Goal: Task Accomplishment & Management: Manage account settings

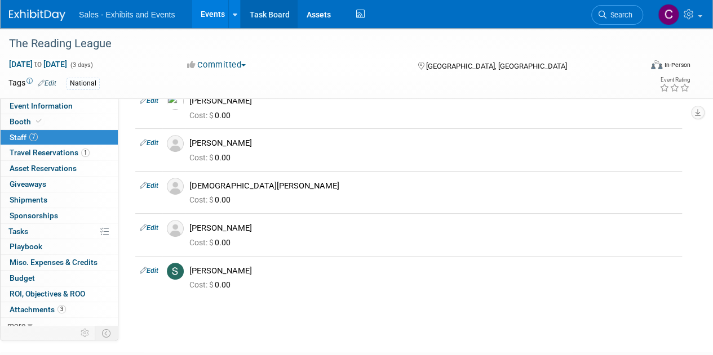
scroll to position [143, 0]
click at [207, 15] on link "Events" at bounding box center [212, 14] width 41 height 28
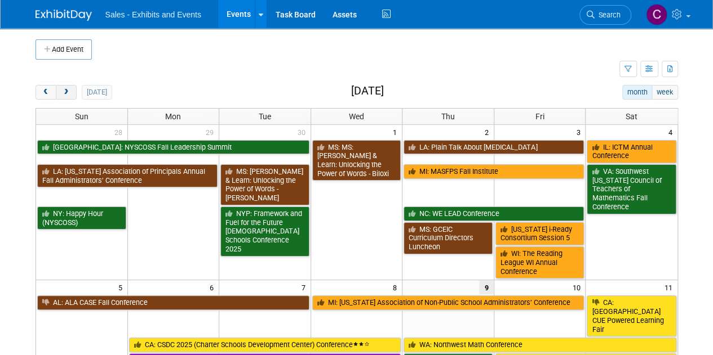
click at [74, 87] on button "next" at bounding box center [66, 92] width 21 height 15
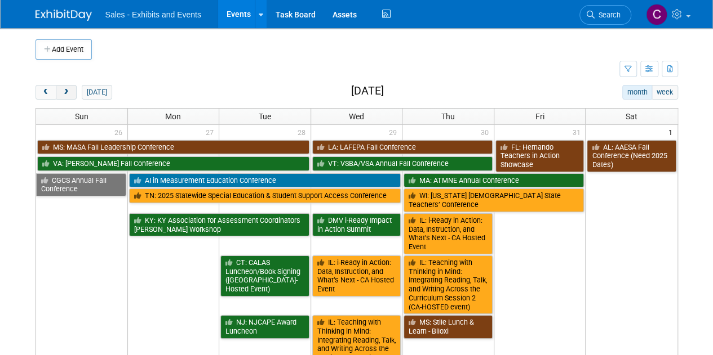
click at [69, 91] on span "next" at bounding box center [66, 92] width 8 height 7
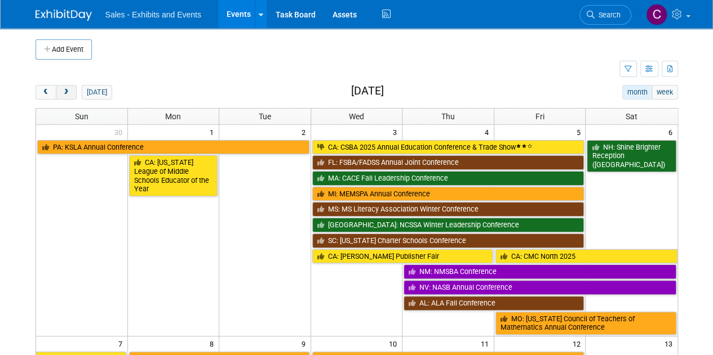
click at [69, 91] on span "next" at bounding box center [66, 92] width 8 height 7
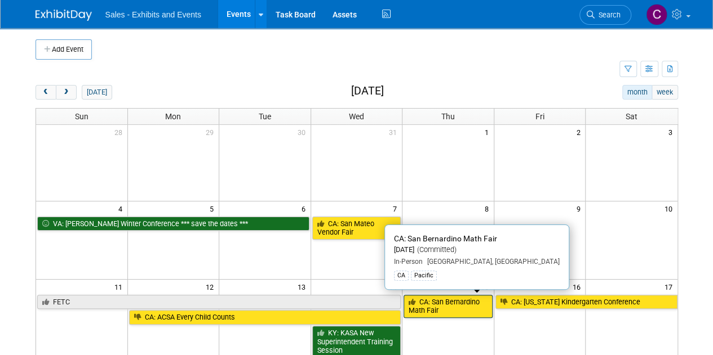
drag, startPoint x: 434, startPoint y: 301, endPoint x: 418, endPoint y: 299, distance: 15.9
click at [434, 300] on link "CA: San Bernardino Math Fair" at bounding box center [447, 306] width 89 height 23
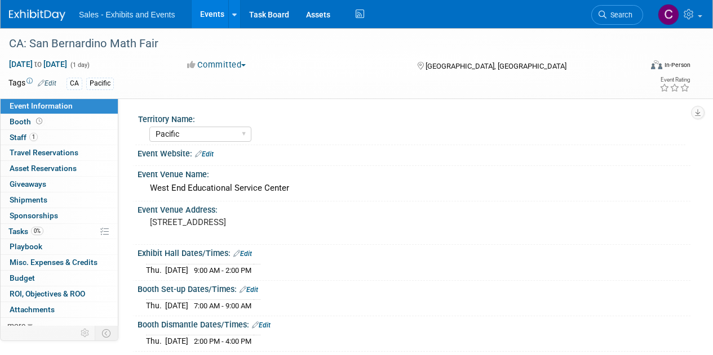
select select "Pacific"
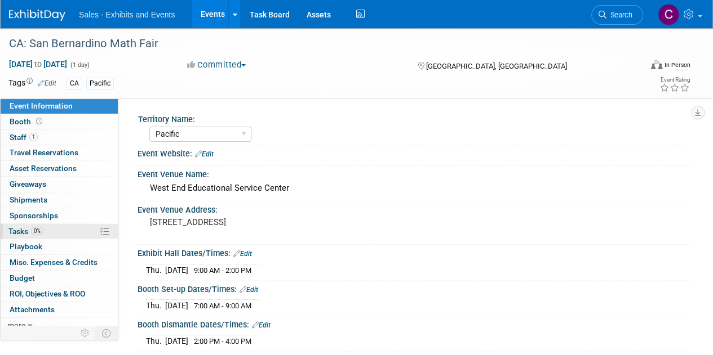
click at [15, 224] on link "0% Tasks 0%" at bounding box center [59, 231] width 117 height 15
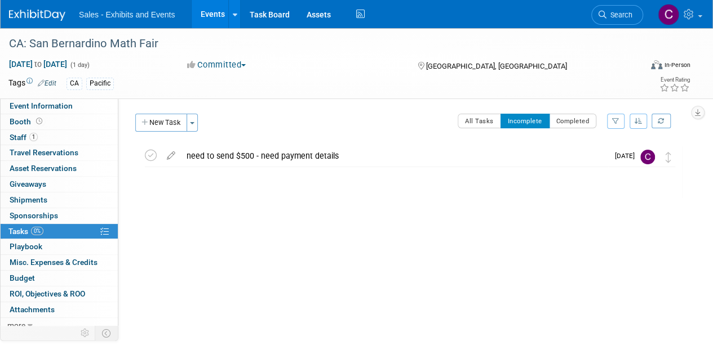
click at [207, 12] on link "Events" at bounding box center [212, 14] width 41 height 28
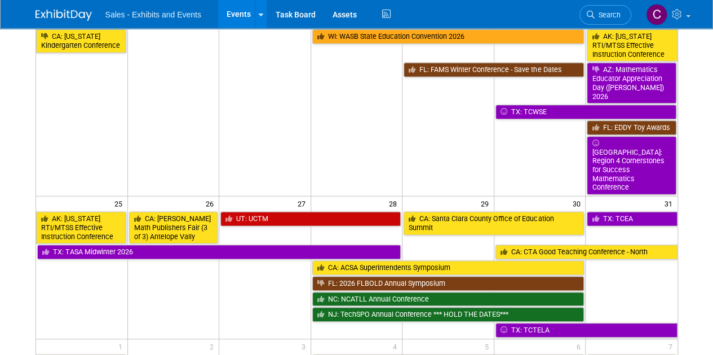
scroll to position [390, 0]
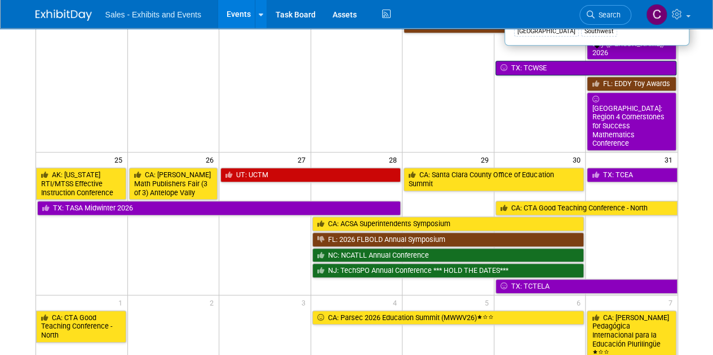
click at [521, 61] on link "TX: TCWSE" at bounding box center [585, 68] width 181 height 15
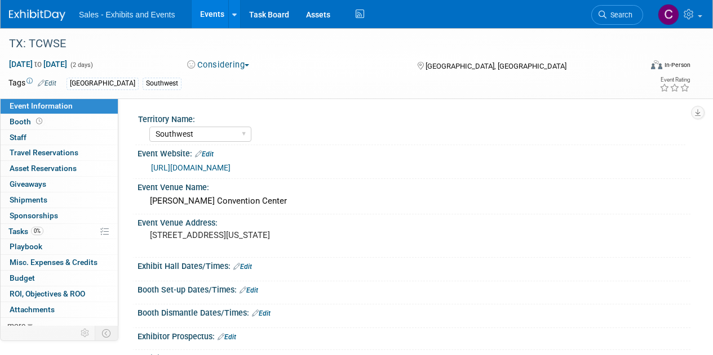
select select "Southwest"
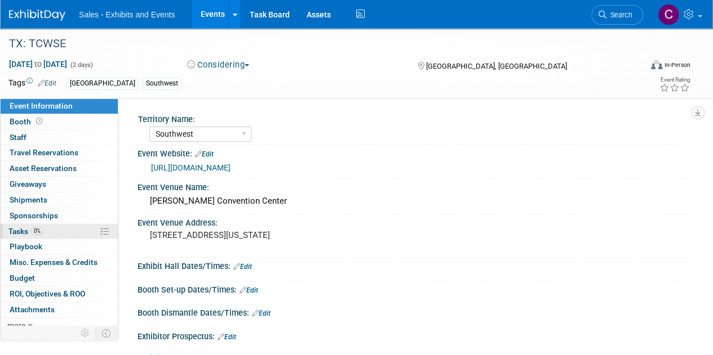
click at [14, 230] on span "Tasks 0%" at bounding box center [25, 231] width 35 height 9
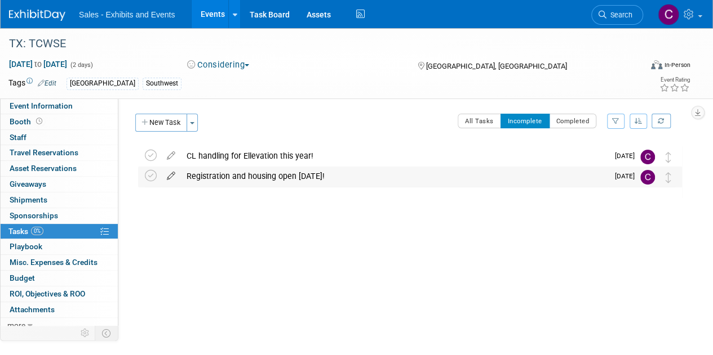
click at [172, 171] on icon at bounding box center [171, 174] width 20 height 14
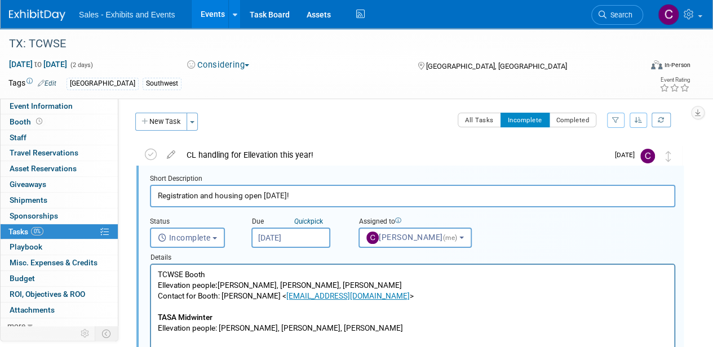
scroll to position [1, 0]
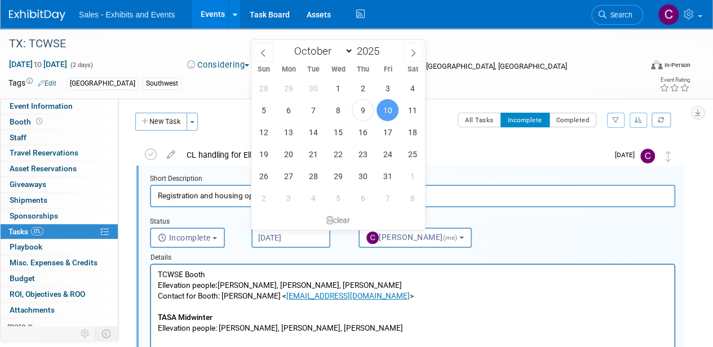
click at [277, 235] on input "Oct 10, 2025" at bounding box center [290, 238] width 79 height 20
click at [406, 110] on span "11" at bounding box center [412, 110] width 22 height 22
type input "Oct 11, 2025"
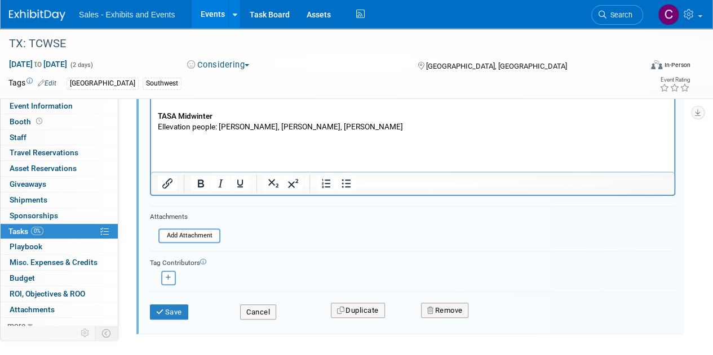
scroll to position [204, 0]
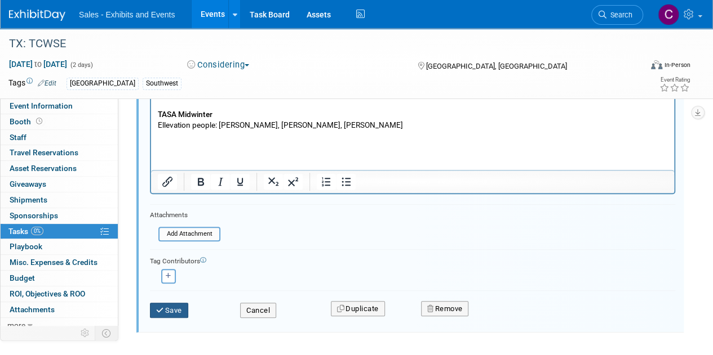
click at [172, 303] on button "Save" at bounding box center [169, 311] width 38 height 16
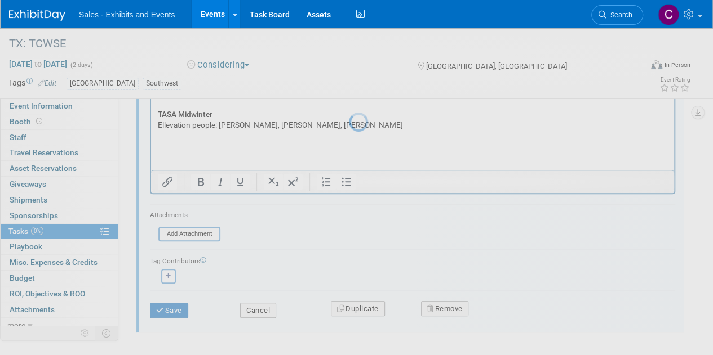
scroll to position [0, 0]
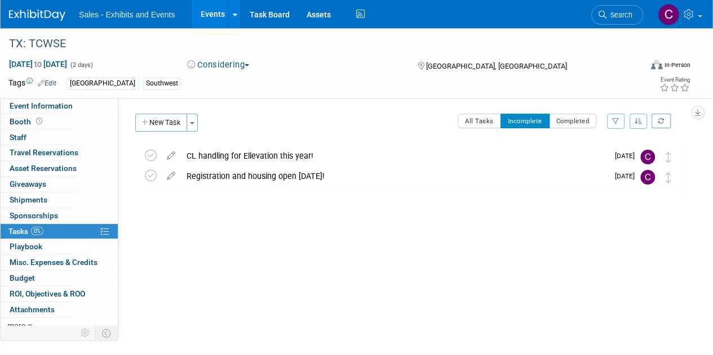
click at [207, 16] on link "Events" at bounding box center [212, 14] width 41 height 28
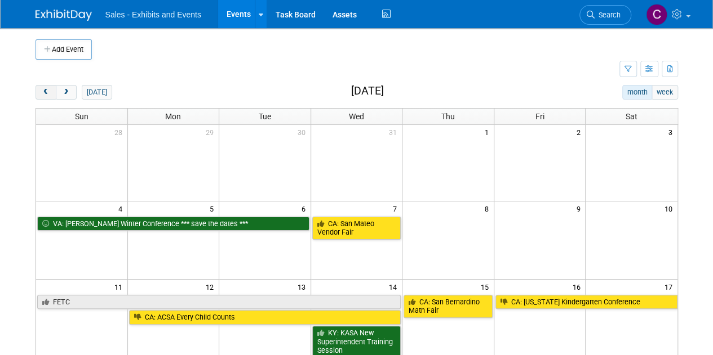
click at [45, 92] on span "prev" at bounding box center [46, 92] width 8 height 7
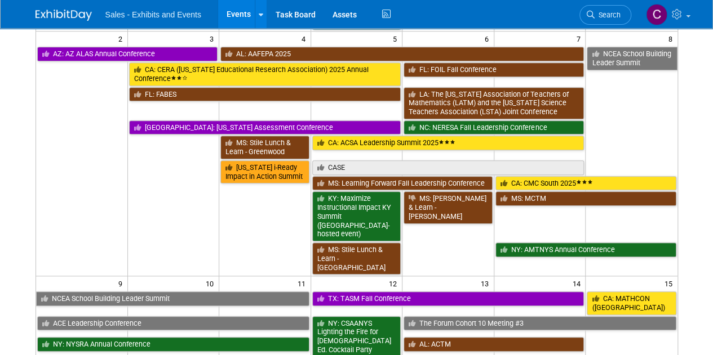
scroll to position [439, 0]
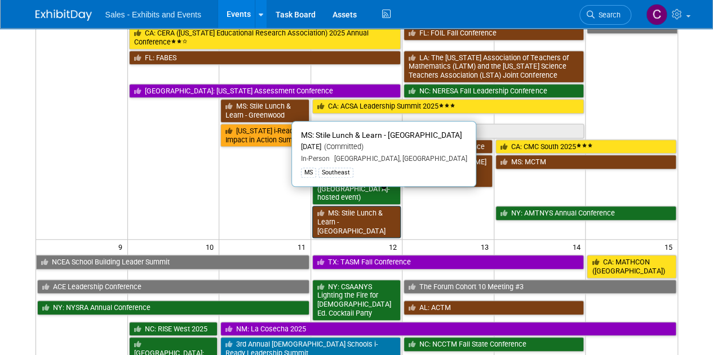
click at [343, 206] on link "MS: Stile Lunch & Learn - [GEOGRAPHIC_DATA]" at bounding box center [356, 222] width 89 height 32
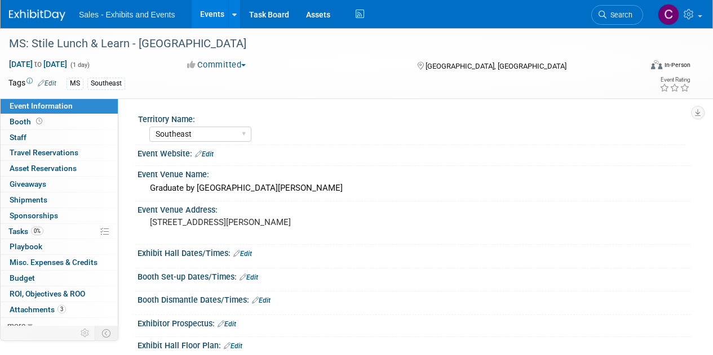
select select "Southeast"
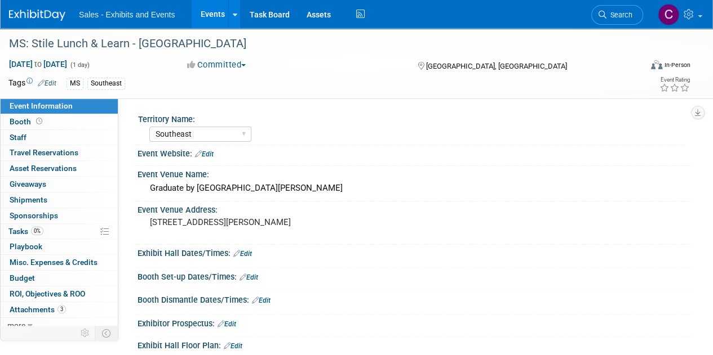
click at [23, 227] on span "Tasks 0%" at bounding box center [25, 231] width 35 height 9
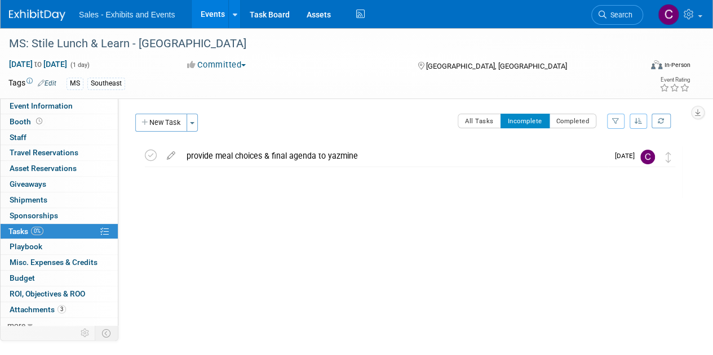
click at [214, 14] on link "Events" at bounding box center [212, 14] width 41 height 28
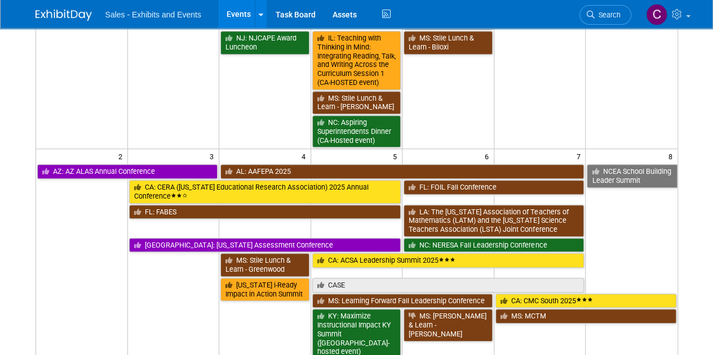
scroll to position [234, 0]
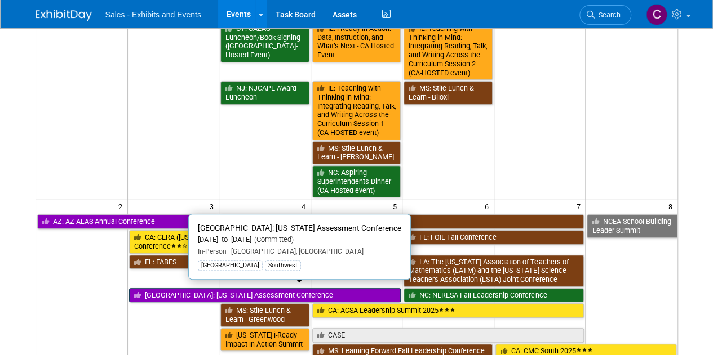
click at [175, 289] on link "[GEOGRAPHIC_DATA]: [US_STATE] Assessment Conference" at bounding box center [265, 295] width 272 height 15
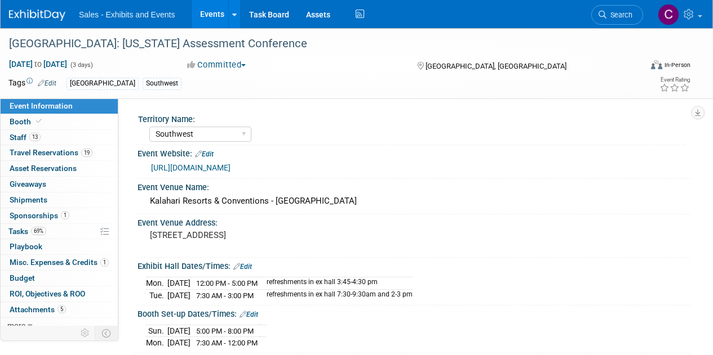
select select "Southwest"
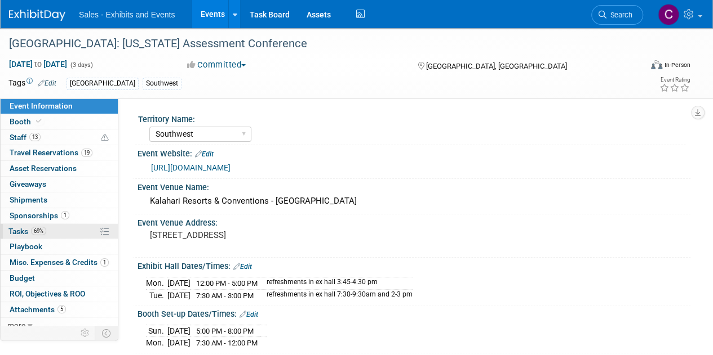
click at [26, 228] on span "Tasks 69%" at bounding box center [27, 231] width 38 height 9
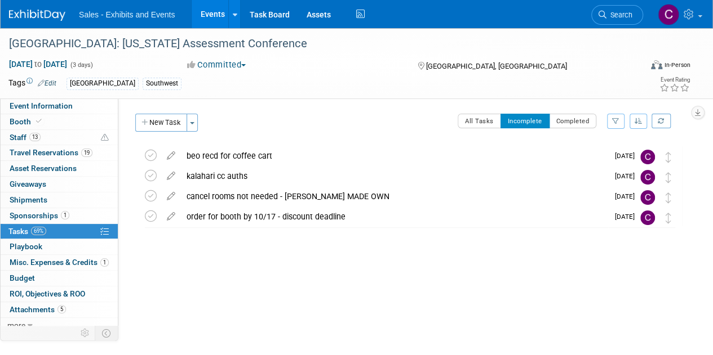
drag, startPoint x: 212, startPoint y: 15, endPoint x: 201, endPoint y: 21, distance: 12.6
click at [212, 15] on link "Events" at bounding box center [212, 14] width 41 height 28
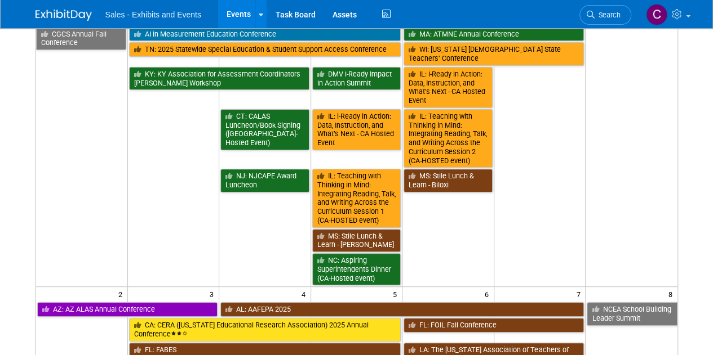
scroll to position [291, 0]
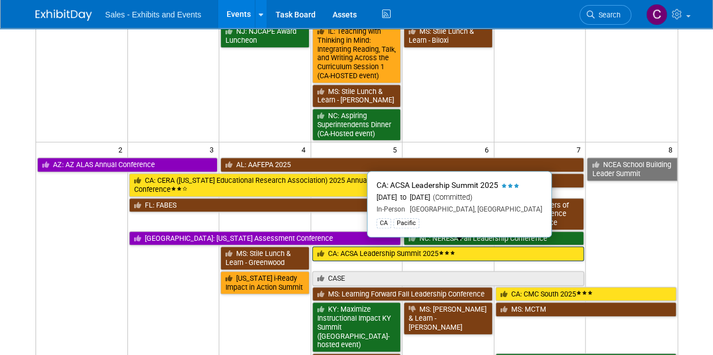
click at [348, 251] on link "CA: ACSA Leadership Summit 2025" at bounding box center [448, 254] width 272 height 15
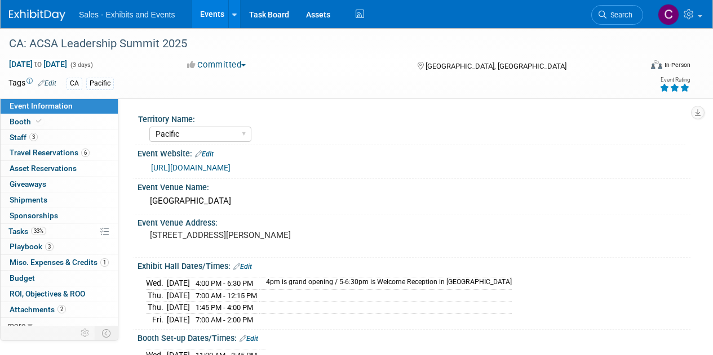
select select "Pacific"
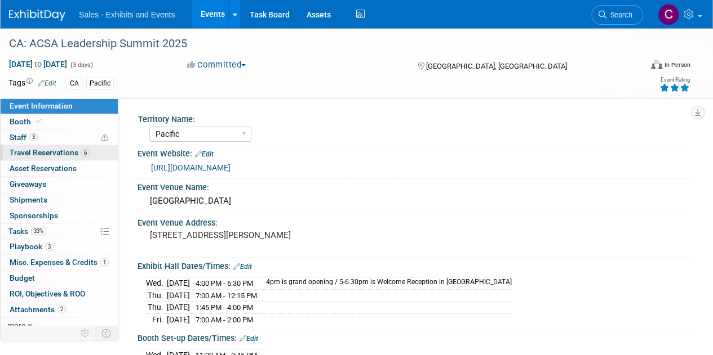
click at [30, 147] on link "6 Travel Reservations 6" at bounding box center [59, 152] width 117 height 15
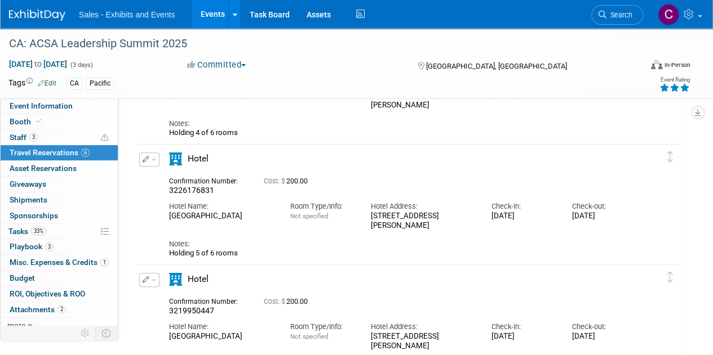
scroll to position [579, 0]
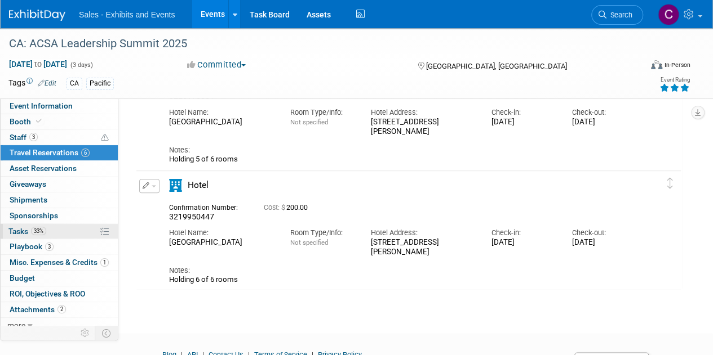
click at [12, 228] on span "Tasks 33%" at bounding box center [27, 231] width 38 height 9
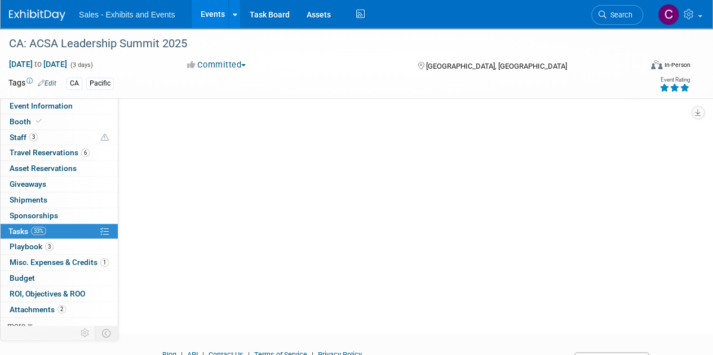
scroll to position [0, 0]
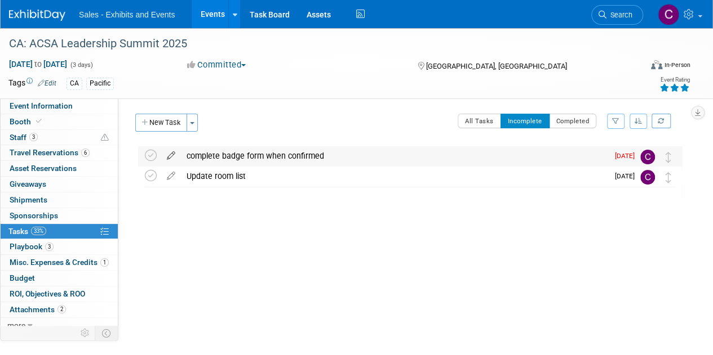
click at [172, 157] on icon at bounding box center [171, 153] width 20 height 14
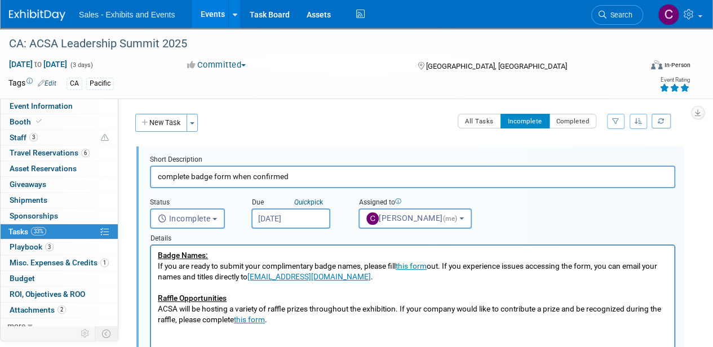
click at [283, 221] on input "Oct 8, 2025" at bounding box center [290, 218] width 79 height 20
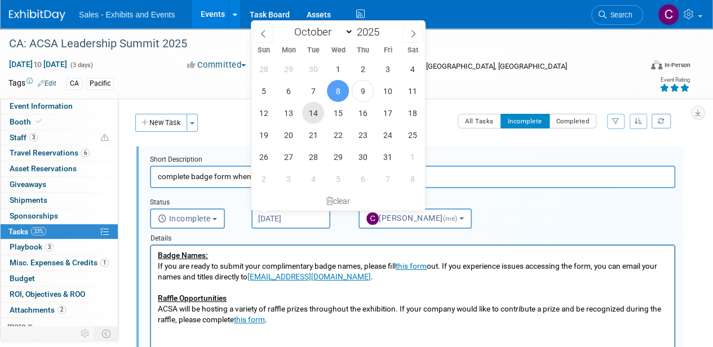
click at [310, 115] on span "14" at bounding box center [313, 113] width 22 height 22
type input "Oct 14, 2025"
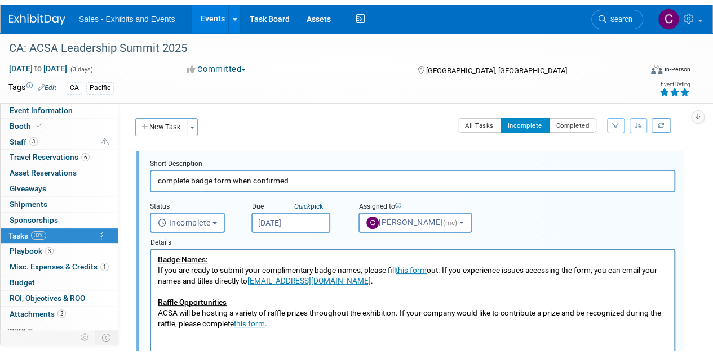
scroll to position [189, 0]
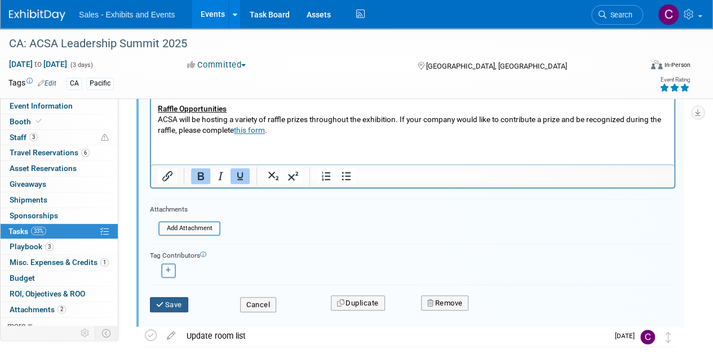
click at [173, 309] on button "Save" at bounding box center [169, 305] width 38 height 16
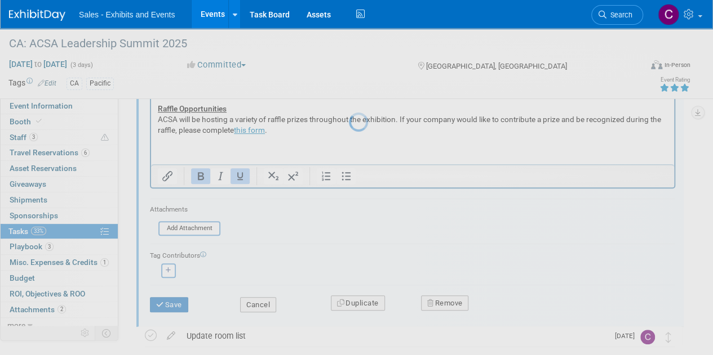
scroll to position [0, 0]
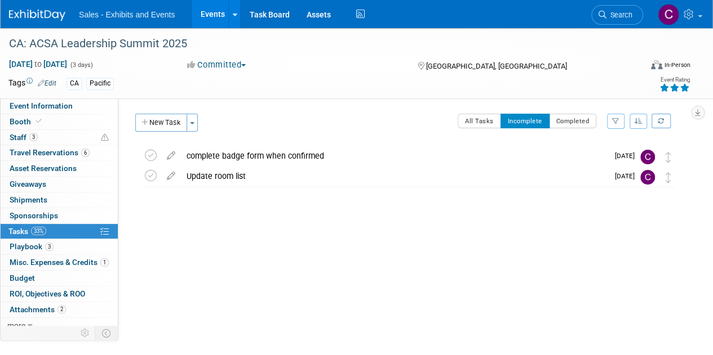
click at [207, 13] on link "Events" at bounding box center [212, 14] width 41 height 28
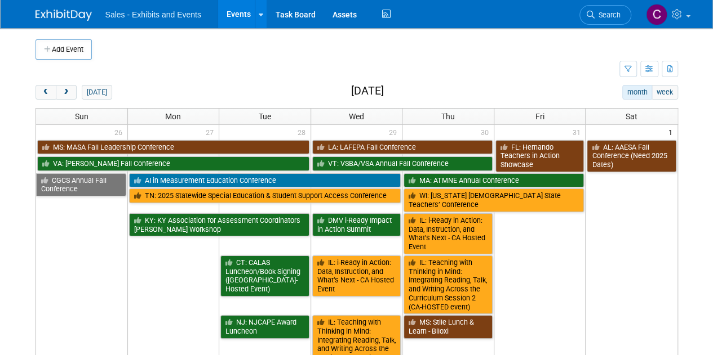
scroll to position [264, 0]
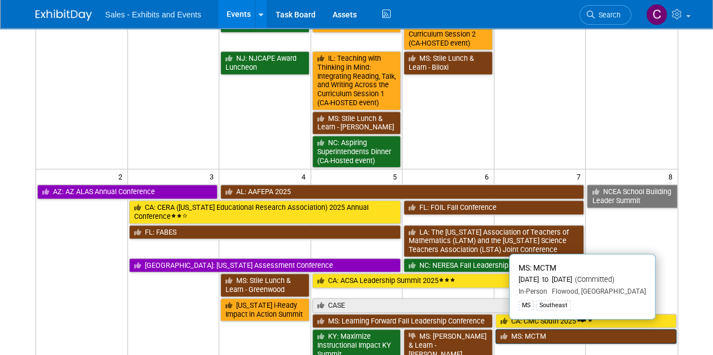
click at [561, 330] on link "MS: MCTM" at bounding box center [585, 337] width 181 height 15
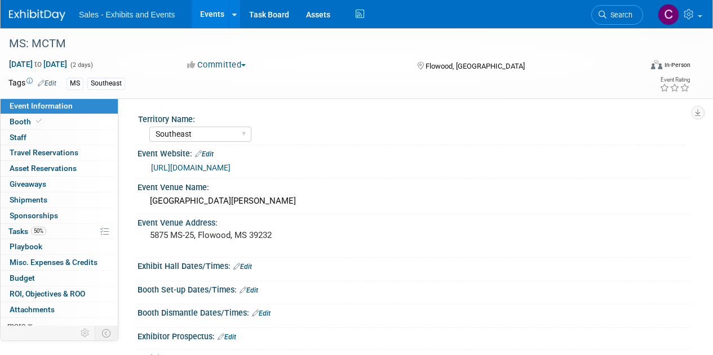
select select "Southeast"
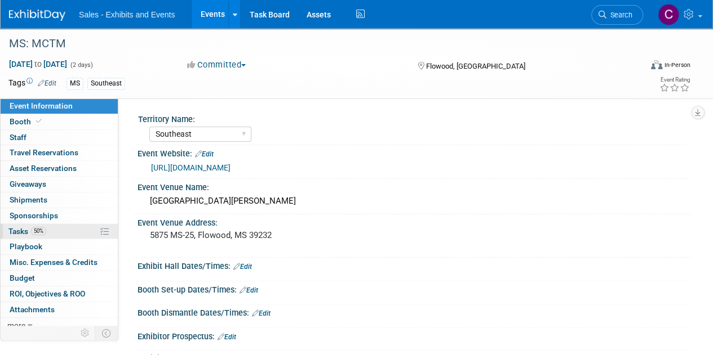
click at [19, 232] on span "Tasks 50%" at bounding box center [27, 231] width 38 height 9
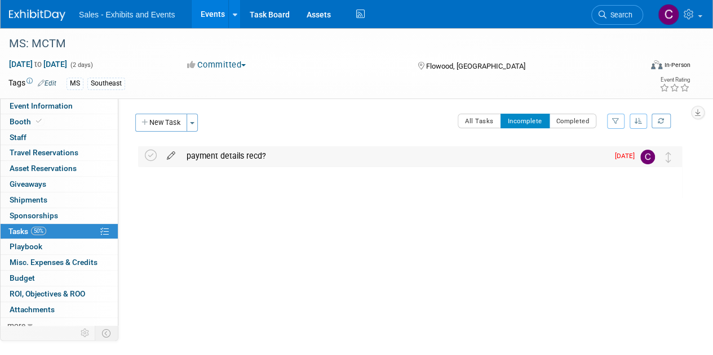
click at [174, 155] on icon at bounding box center [171, 153] width 20 height 14
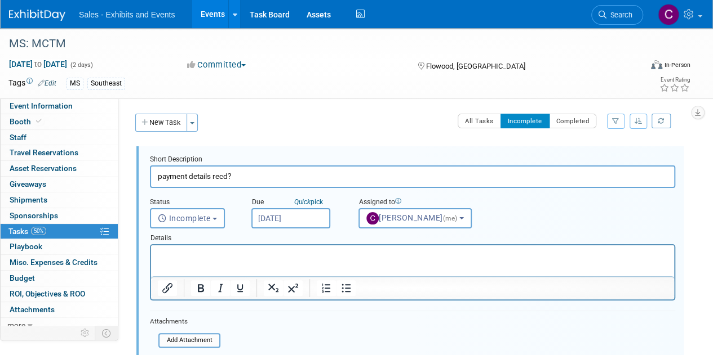
click at [265, 177] on input "payment details recd?" at bounding box center [412, 177] width 525 height 22
type input "payment details recd? followed up 10/9"
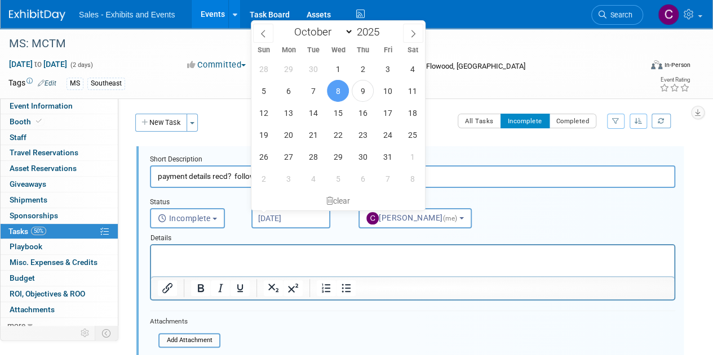
click at [294, 214] on input "Oct 8, 2025" at bounding box center [290, 218] width 79 height 20
click at [389, 136] on span "24" at bounding box center [387, 135] width 22 height 22
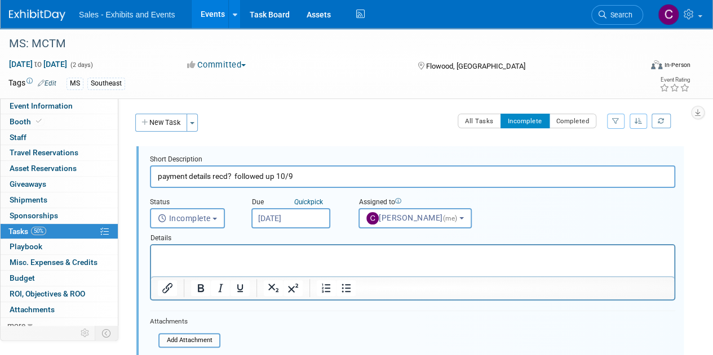
click at [290, 220] on input "[DATE]" at bounding box center [290, 218] width 79 height 20
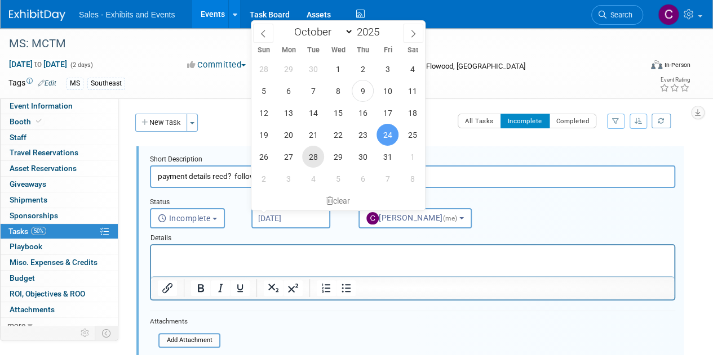
click at [310, 161] on span "28" at bounding box center [313, 157] width 22 height 22
type input "Oct 28, 2025"
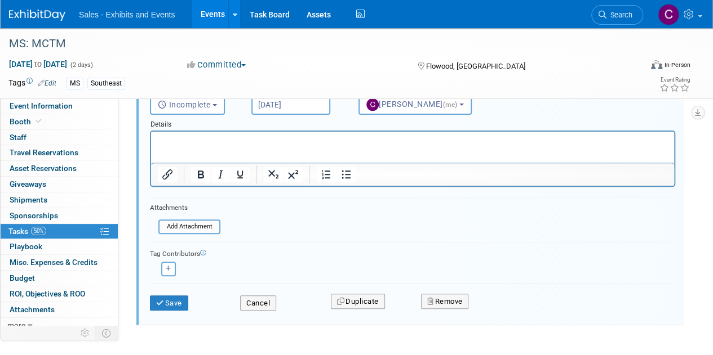
scroll to position [152, 0]
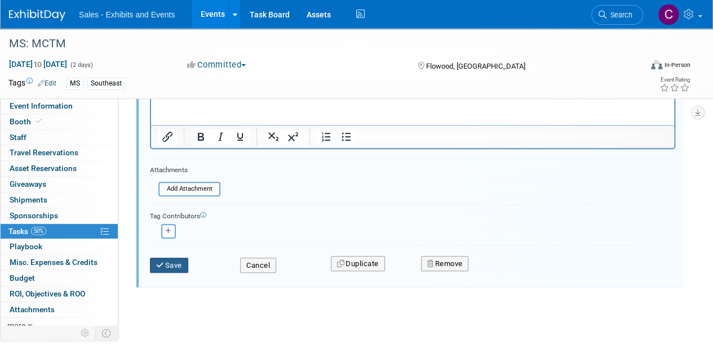
click at [176, 265] on button "Save" at bounding box center [169, 266] width 38 height 16
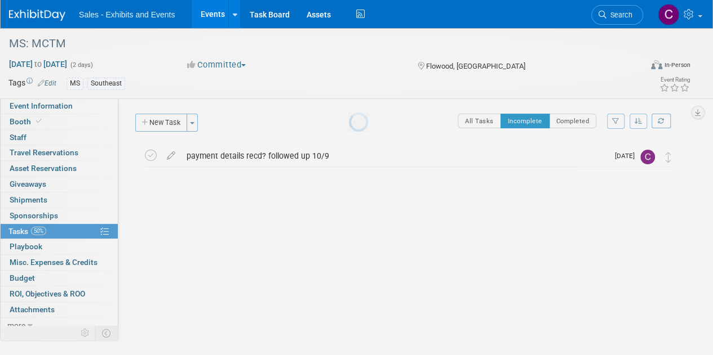
scroll to position [0, 0]
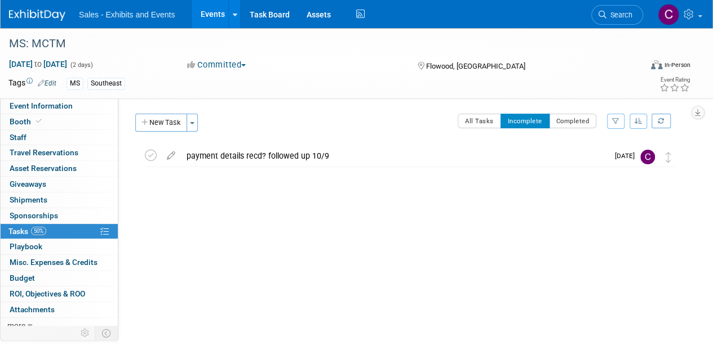
click at [210, 20] on link "Events" at bounding box center [212, 14] width 41 height 28
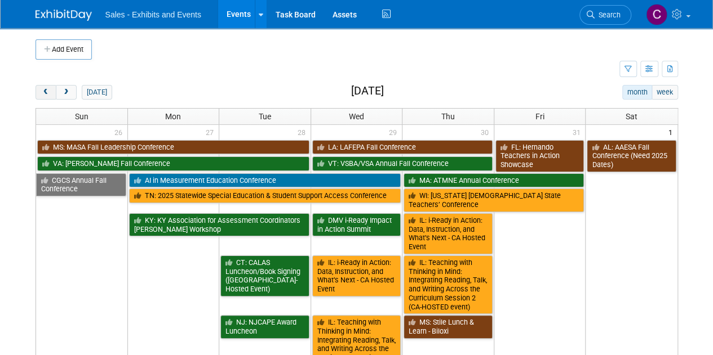
click at [43, 94] on span "prev" at bounding box center [46, 92] width 8 height 7
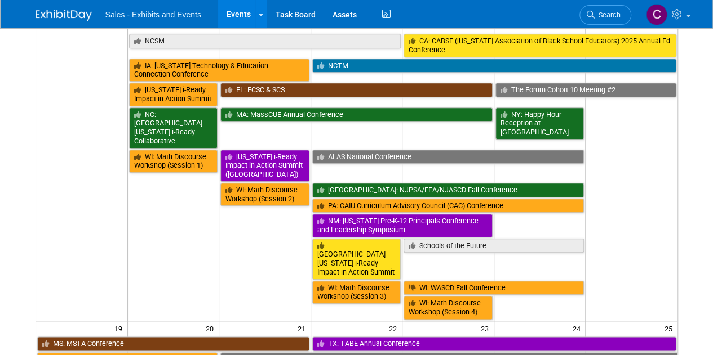
scroll to position [491, 0]
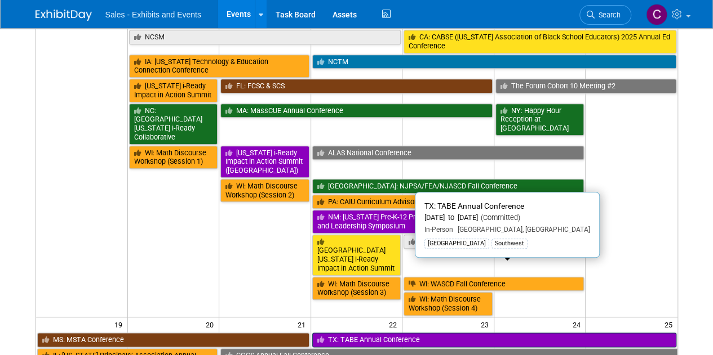
click at [346, 333] on link "TX: TABE Annual Conference" at bounding box center [494, 340] width 364 height 15
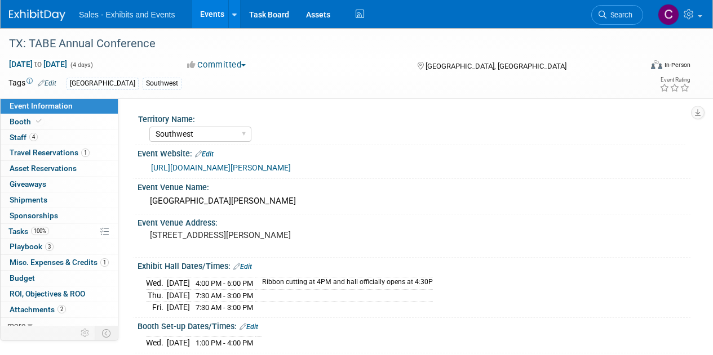
select select "Southwest"
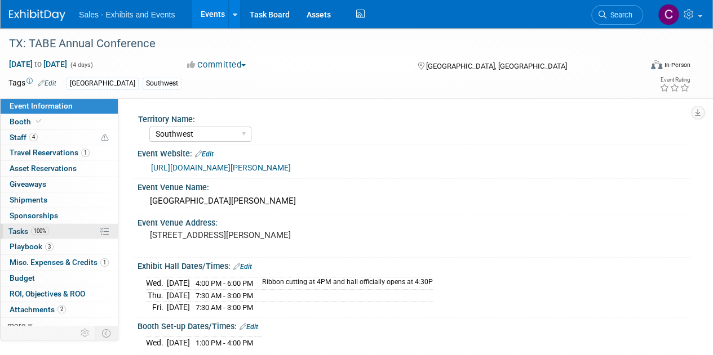
click at [21, 232] on span "Tasks 100%" at bounding box center [28, 231] width 41 height 9
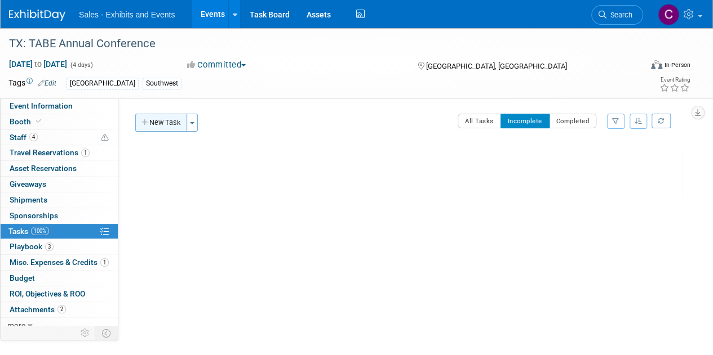
click at [162, 126] on button "New Task" at bounding box center [161, 123] width 52 height 18
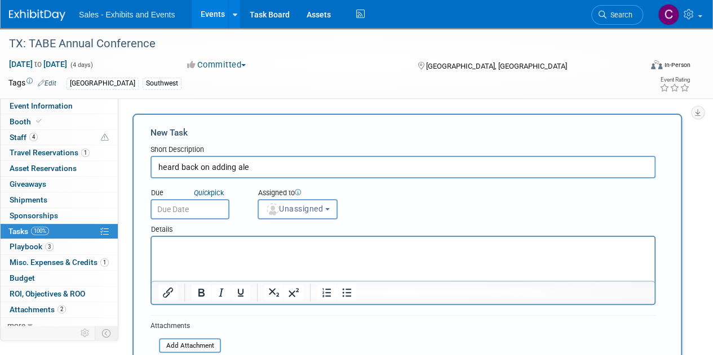
type input "heard back on adding ale"
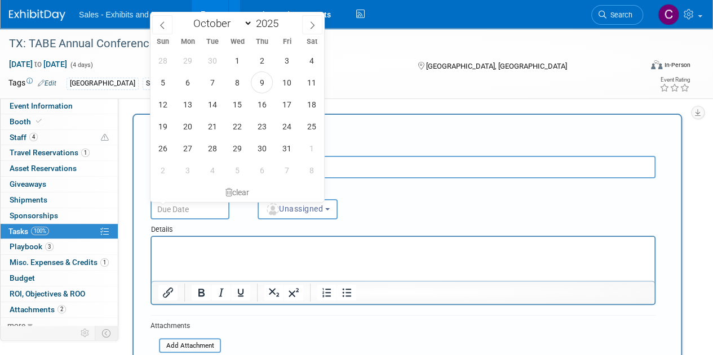
click at [210, 214] on input "text" at bounding box center [189, 209] width 79 height 20
click at [239, 108] on span "15" at bounding box center [237, 105] width 22 height 22
type input "[DATE]"
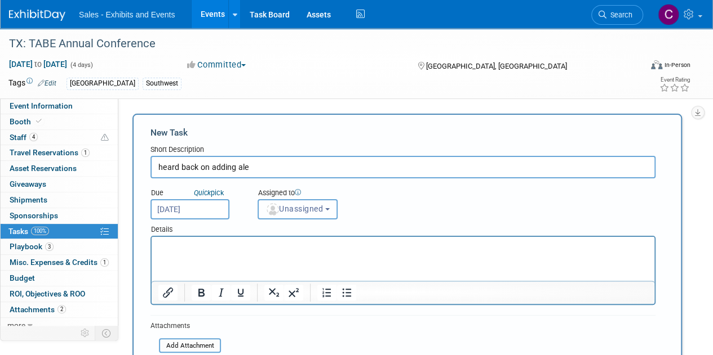
click at [285, 212] on span "Unassigned" at bounding box center [293, 208] width 57 height 9
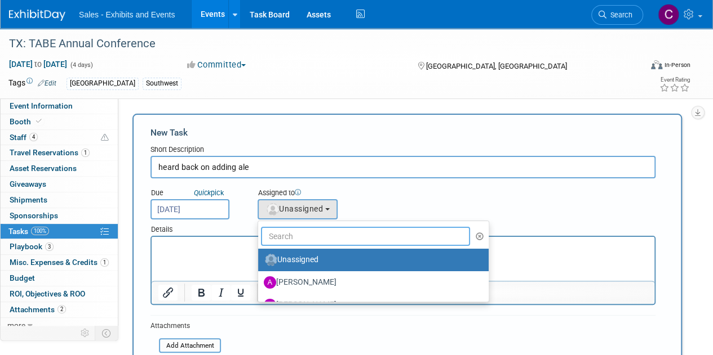
click at [319, 244] on input "text" at bounding box center [365, 236] width 209 height 19
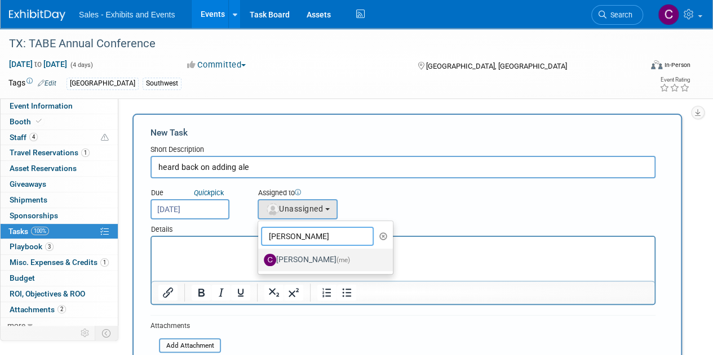
type input "[PERSON_NAME]"
click at [321, 258] on label "[PERSON_NAME] (me)" at bounding box center [323, 260] width 118 height 18
click at [260, 258] on input "[PERSON_NAME] (me)" at bounding box center [255, 258] width 7 height 7
select select "a9e3834d-668b-4315-a5d4-069993be606a"
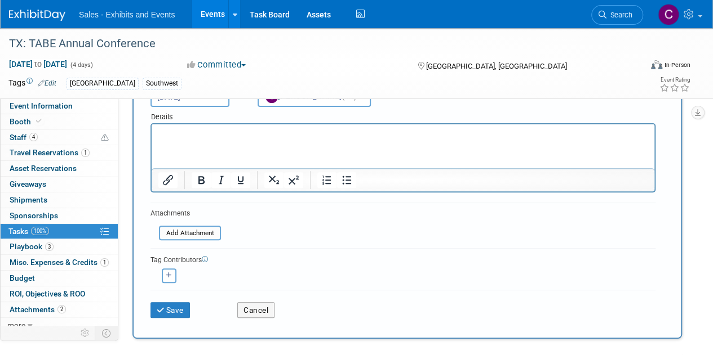
scroll to position [162, 0]
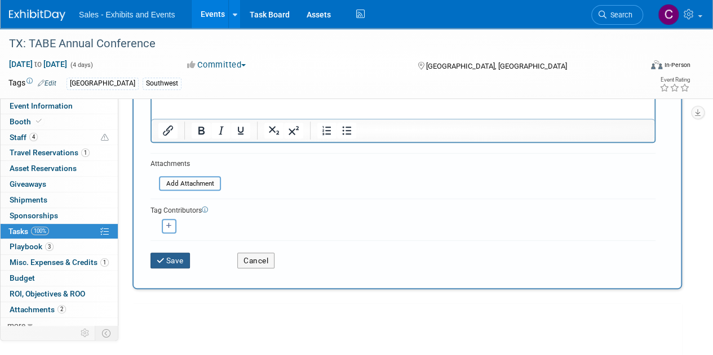
click at [165, 259] on icon "submit" at bounding box center [162, 261] width 10 height 8
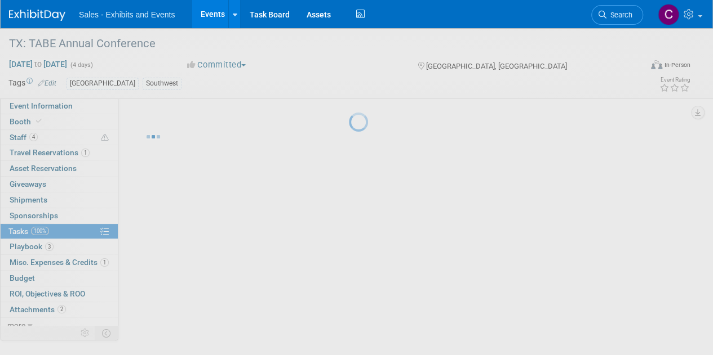
scroll to position [0, 0]
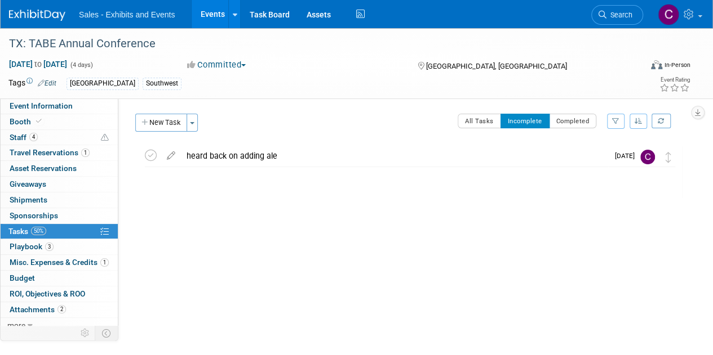
click at [212, 10] on link "Events" at bounding box center [212, 14] width 41 height 28
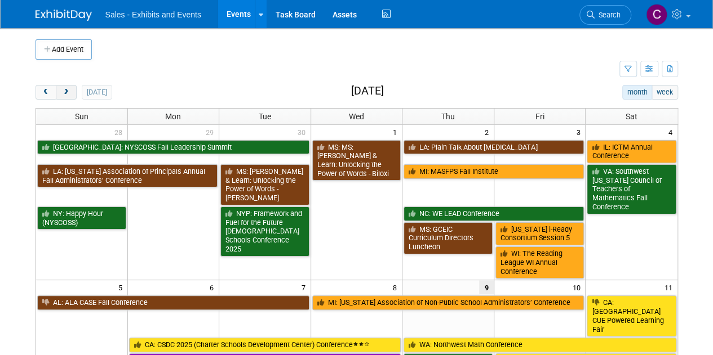
click at [65, 97] on button "next" at bounding box center [66, 92] width 21 height 15
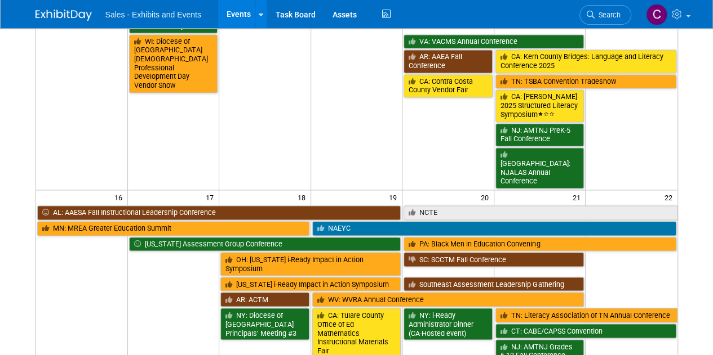
scroll to position [821, 0]
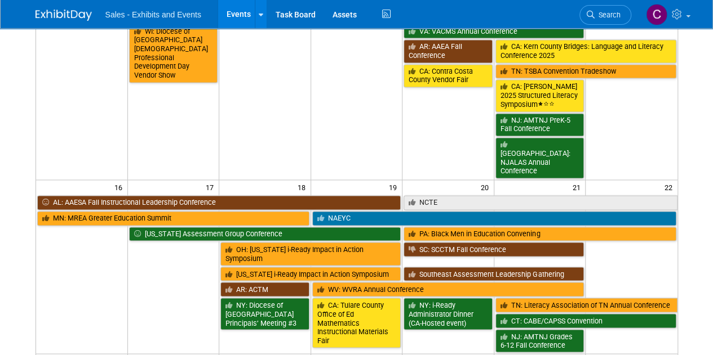
drag, startPoint x: 714, startPoint y: 68, endPoint x: 721, endPoint y: 252, distance: 183.8
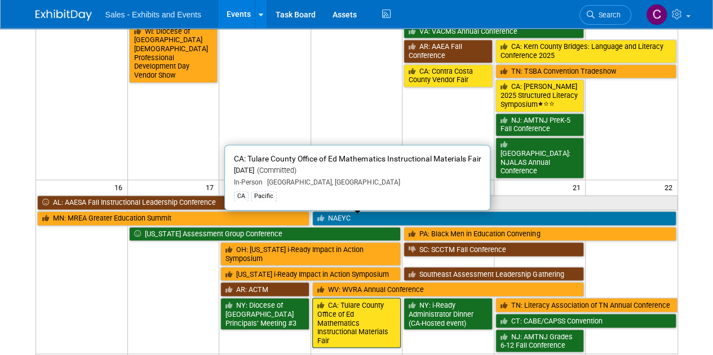
click at [344, 298] on link "CA: Tulare County Office of Ed Mathematics Instructional Materials Fair" at bounding box center [356, 323] width 89 height 50
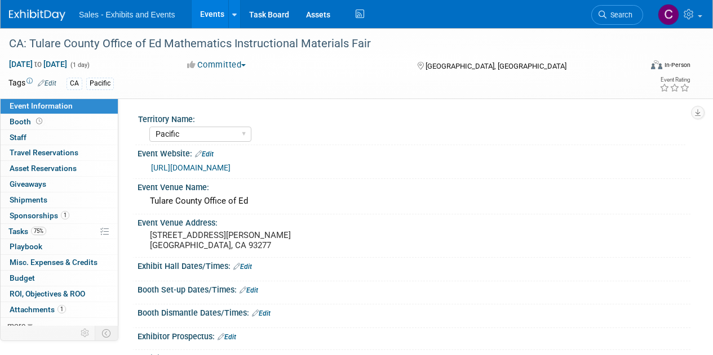
select select "Pacific"
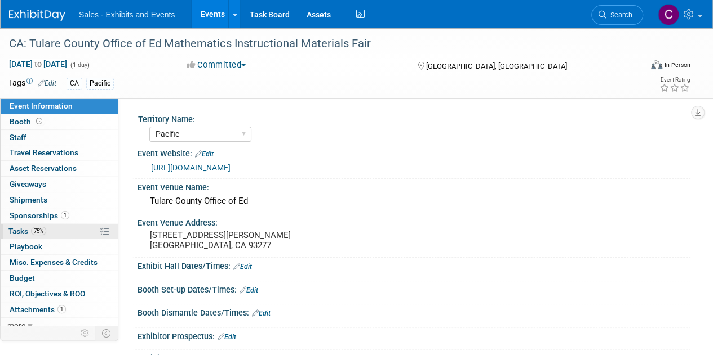
click at [12, 232] on span "Tasks 75%" at bounding box center [27, 231] width 38 height 9
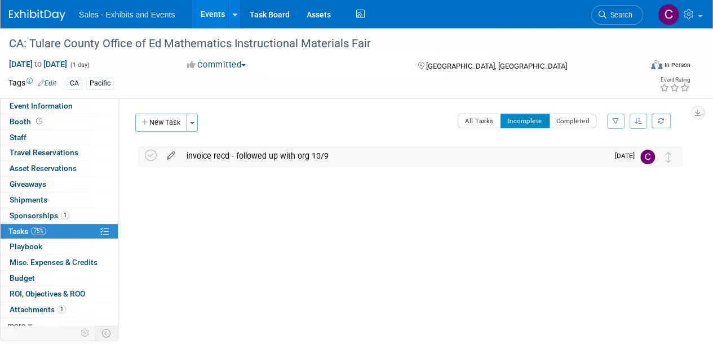
click at [167, 155] on icon at bounding box center [171, 153] width 20 height 14
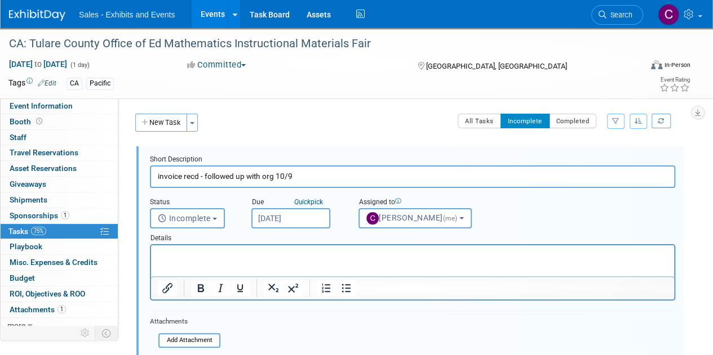
scroll to position [129, 0]
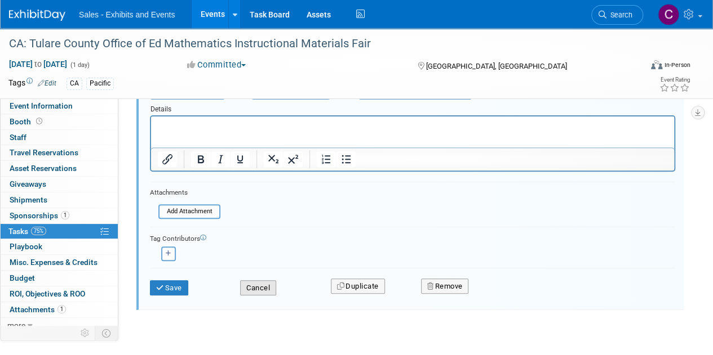
click at [257, 289] on button "Cancel" at bounding box center [258, 289] width 36 height 16
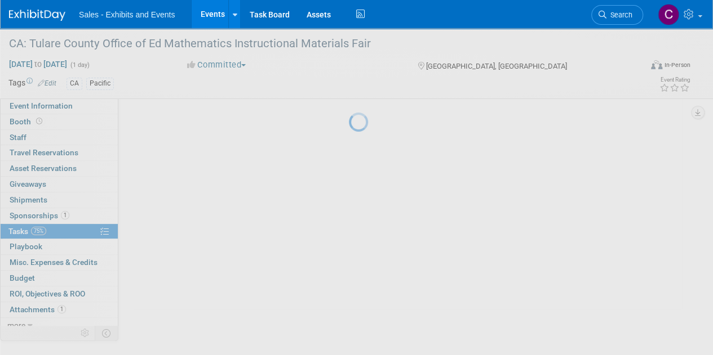
scroll to position [0, 0]
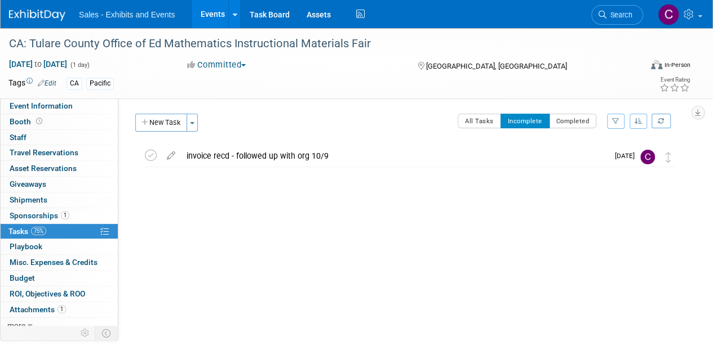
click at [207, 21] on link "Events" at bounding box center [212, 14] width 41 height 28
